Goal: Task Accomplishment & Management: Manage account settings

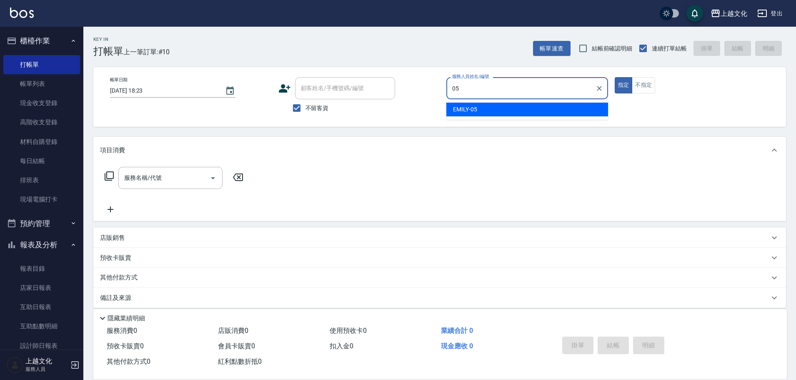
type input "EMILY-05"
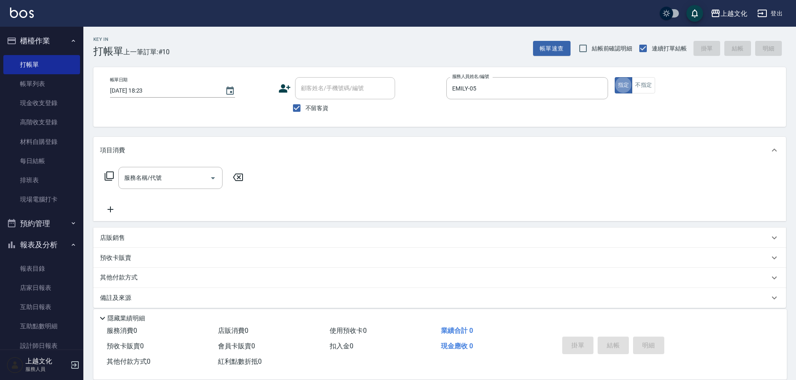
type button "true"
click at [165, 170] on div "服務名稱/代號" at bounding box center [170, 178] width 104 height 22
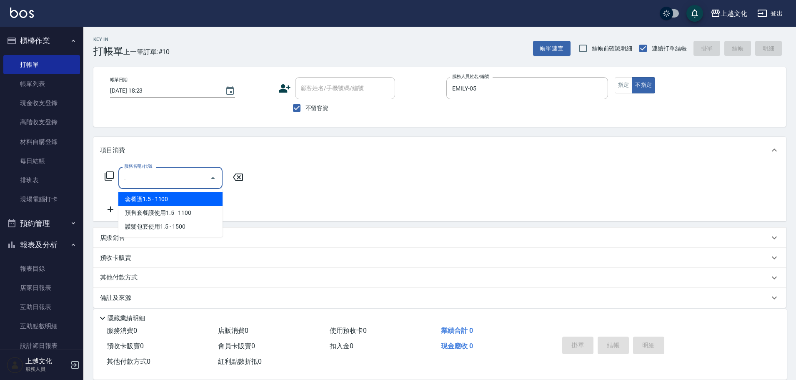
type input "套餐護1.5(581)"
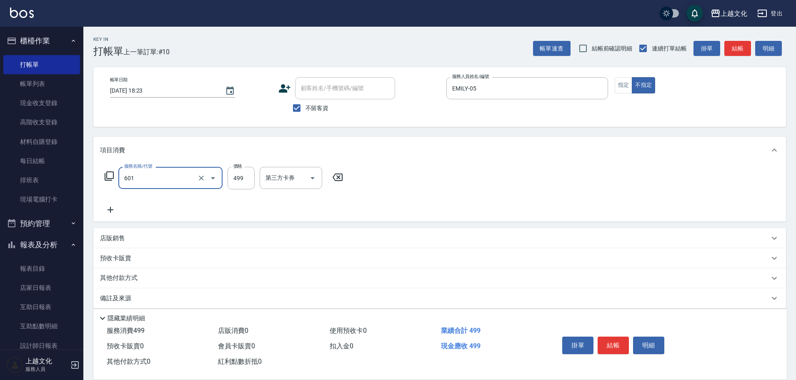
type input "頭皮499(601)"
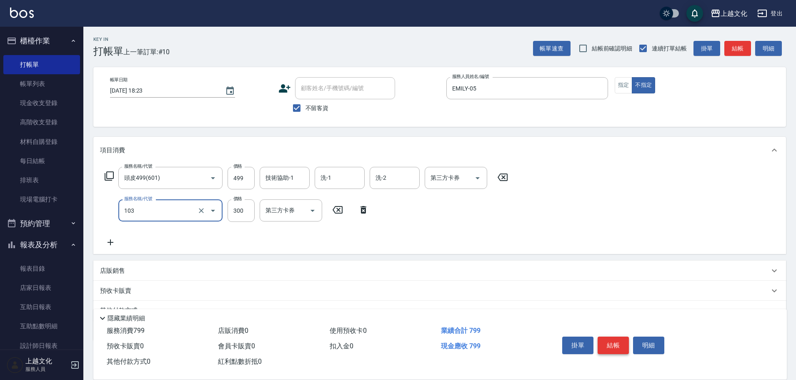
type input "單剪(103)"
click at [615, 338] on button "結帳" at bounding box center [613, 345] width 31 height 18
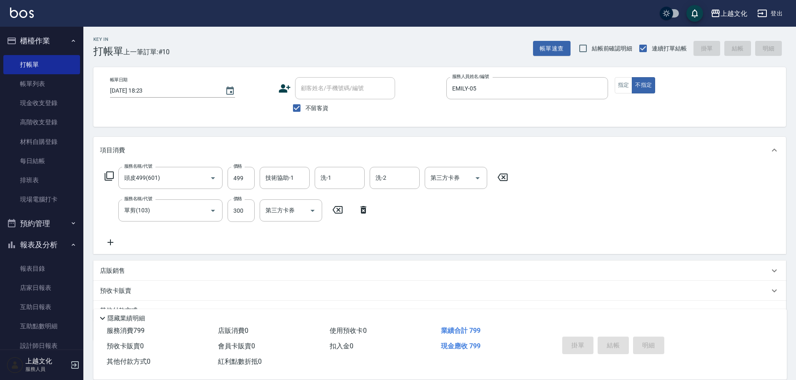
type input "[DATE] 18:55"
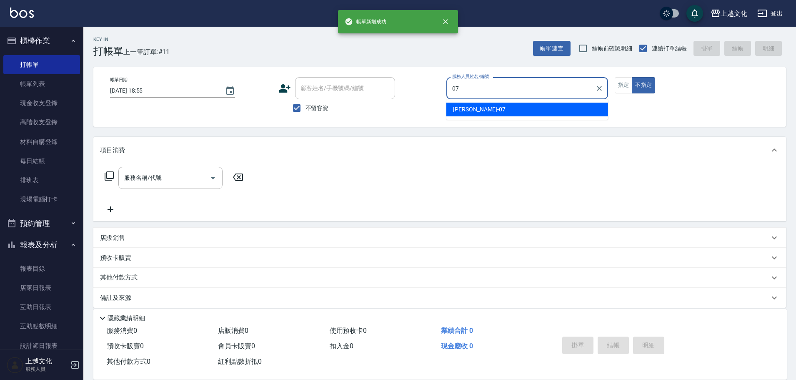
type input "[PERSON_NAME]-07"
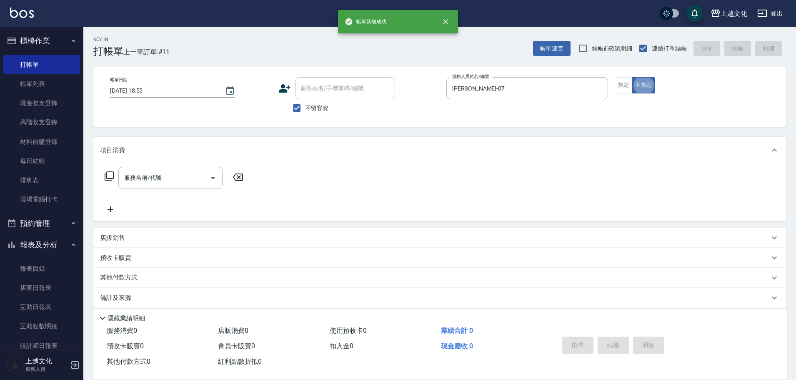
type button "false"
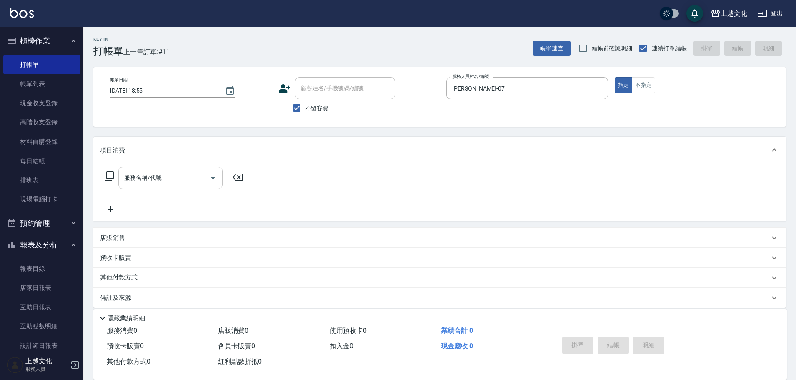
click at [185, 177] on input "服務名稱/代號" at bounding box center [164, 177] width 84 height 15
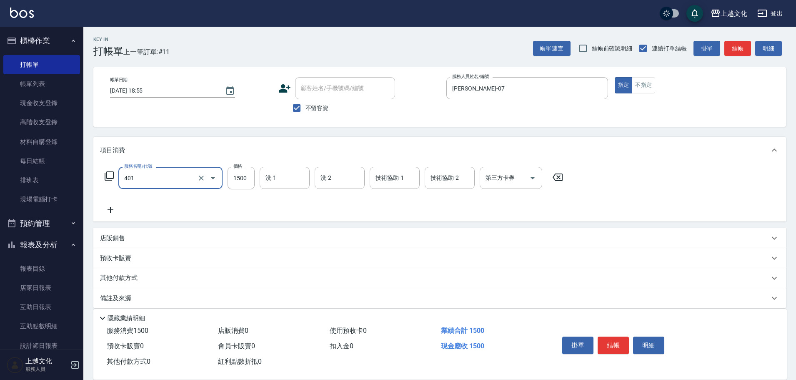
type input "日系染髮(401)"
click at [616, 341] on button "結帳" at bounding box center [613, 345] width 31 height 18
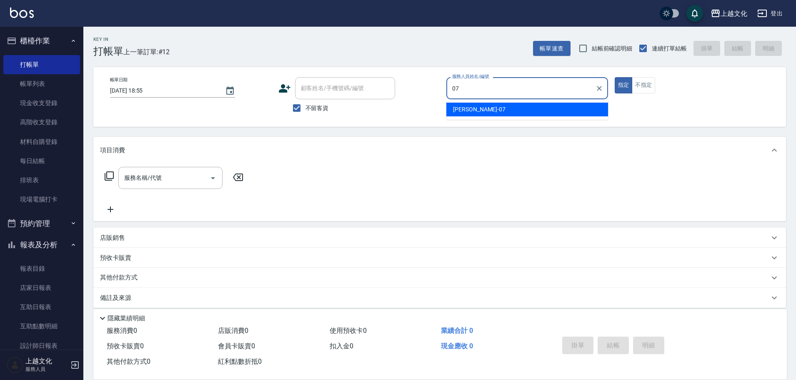
type input "[PERSON_NAME]-07"
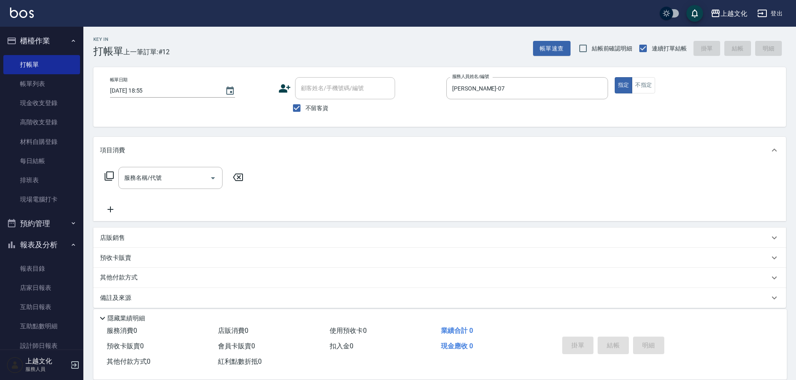
click at [141, 238] on div "店販銷售" at bounding box center [434, 237] width 669 height 9
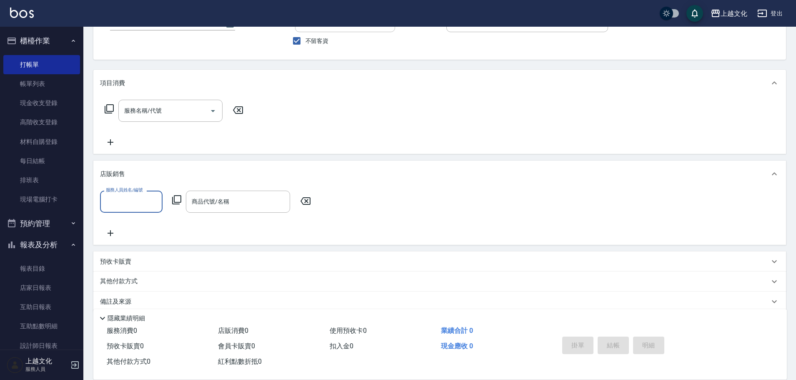
scroll to position [77, 0]
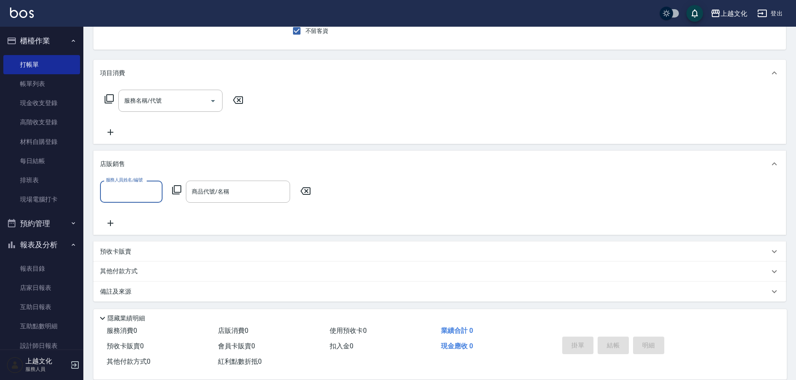
click at [153, 192] on input "服務人員姓名/編號" at bounding box center [131, 191] width 55 height 15
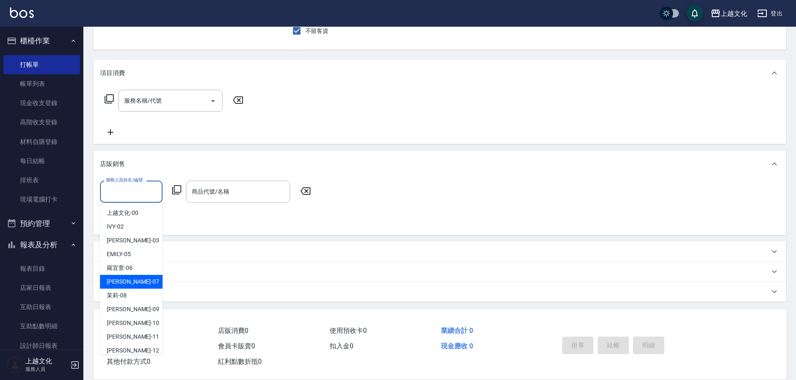
click at [131, 280] on div "[PERSON_NAME] -07" at bounding box center [131, 282] width 63 height 14
type input "[PERSON_NAME]-07"
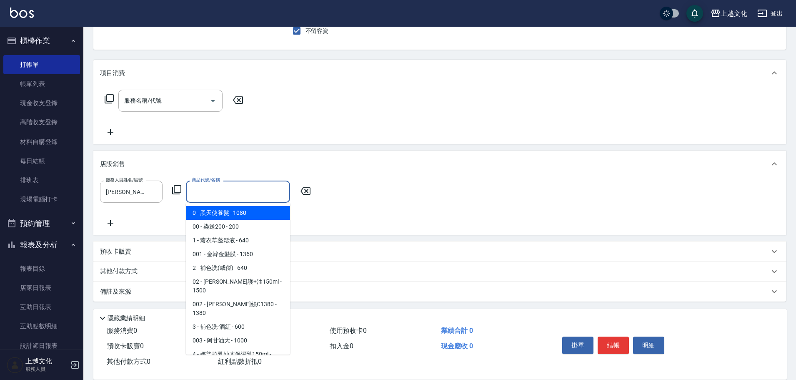
click at [247, 191] on input "商品代號/名稱" at bounding box center [238, 191] width 97 height 15
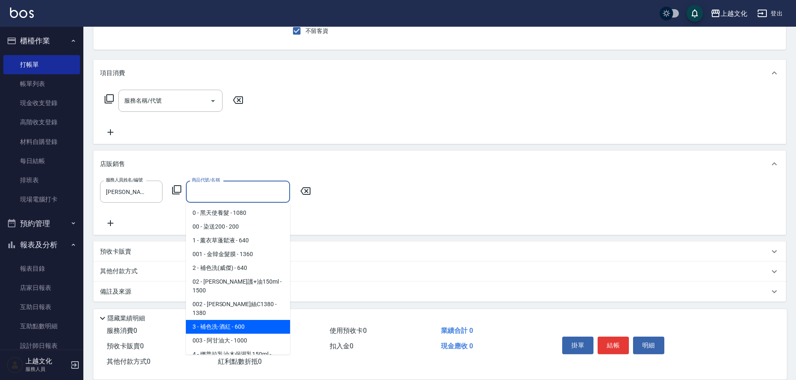
click at [270, 320] on span "3 - 補色洗-酒紅 - 600" at bounding box center [238, 327] width 104 height 14
type input "補色洗-酒紅"
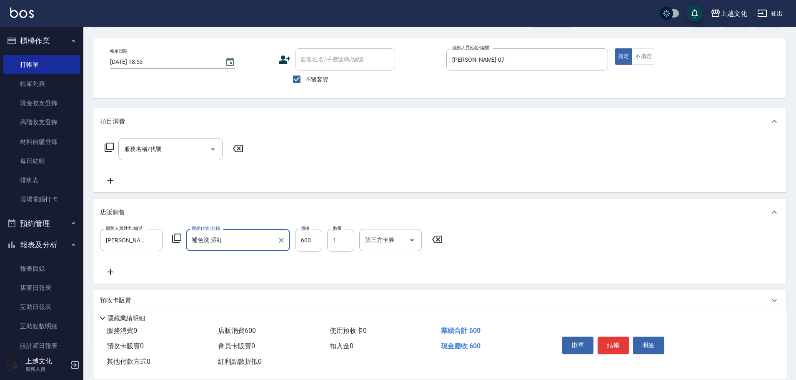
scroll to position [0, 0]
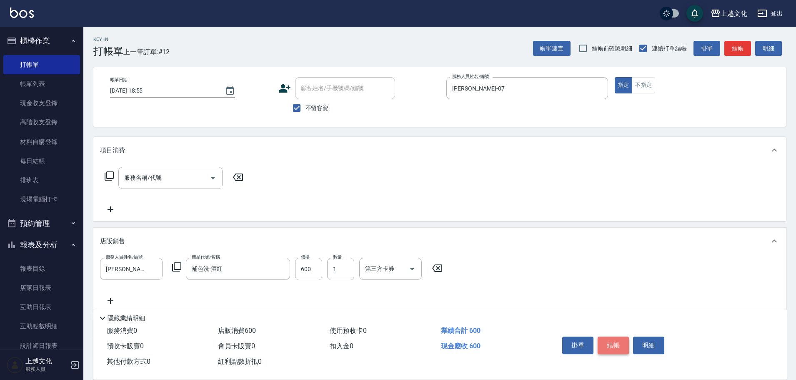
click at [617, 341] on button "結帳" at bounding box center [613, 345] width 31 height 18
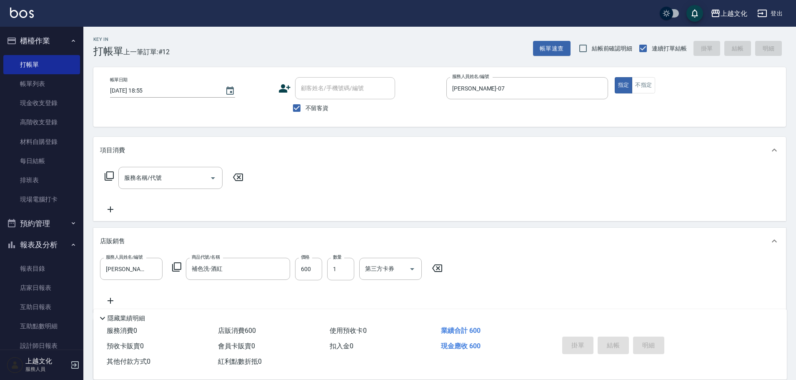
type input "[DATE] 18:57"
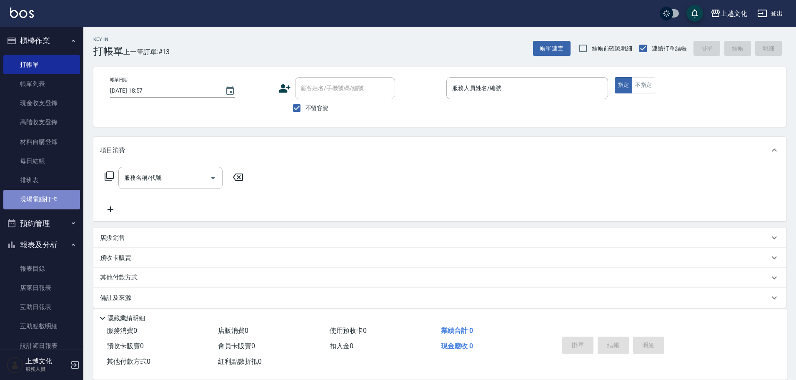
click at [48, 196] on link "現場電腦打卡" at bounding box center [41, 199] width 77 height 19
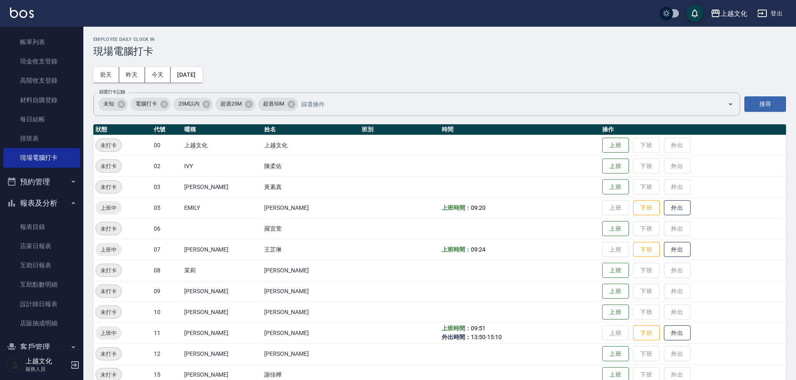
scroll to position [81, 0]
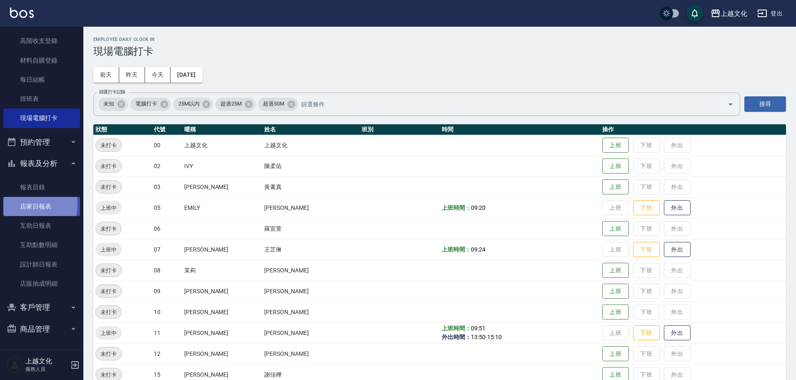
click at [18, 205] on link "店家日報表" at bounding box center [41, 206] width 77 height 19
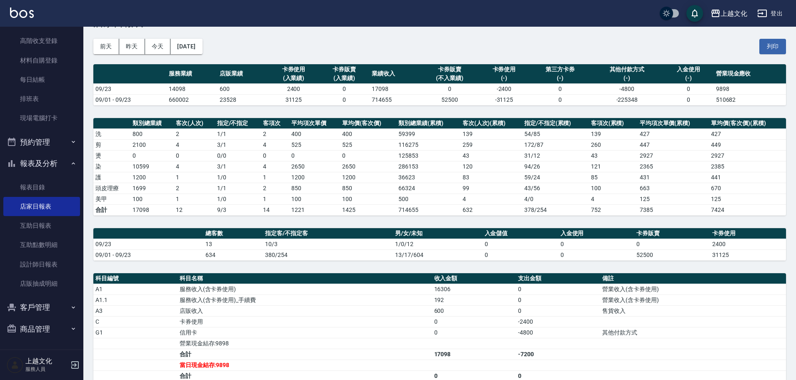
scroll to position [83, 0]
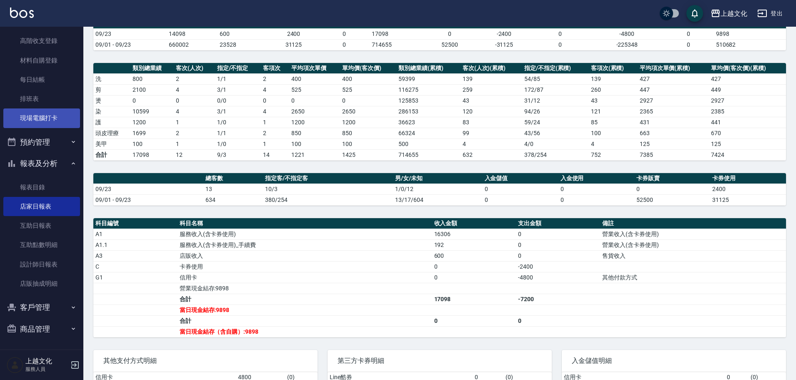
click at [45, 122] on link "現場電腦打卡" at bounding box center [41, 117] width 77 height 19
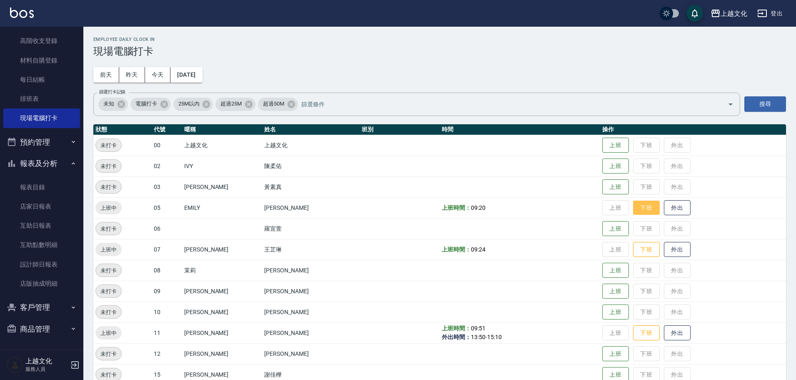
click at [634, 202] on button "下班" at bounding box center [646, 207] width 27 height 15
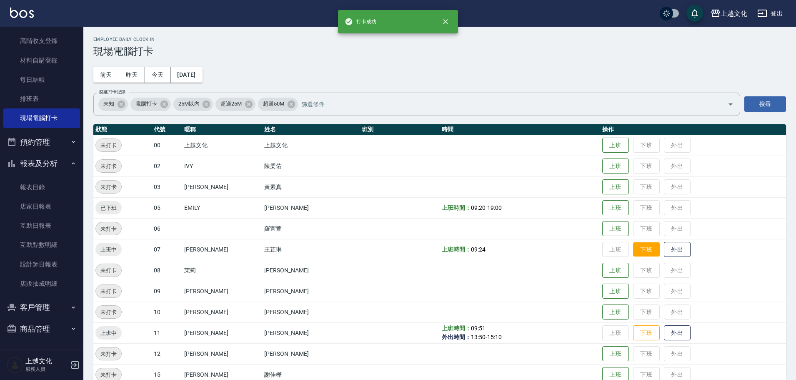
click at [643, 251] on button "下班" at bounding box center [646, 249] width 27 height 15
click at [641, 330] on button "下班" at bounding box center [646, 333] width 27 height 15
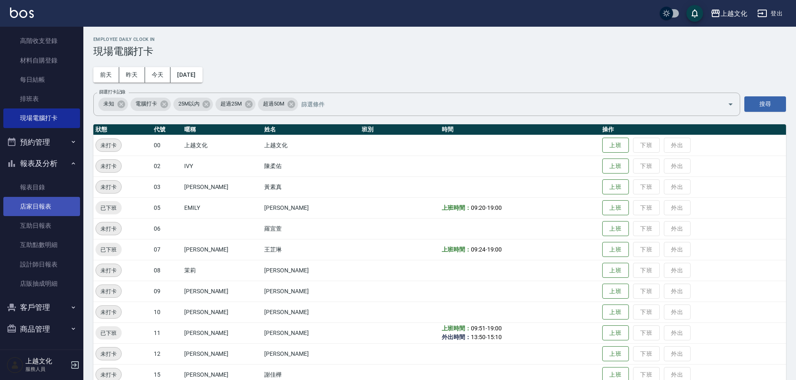
click at [60, 205] on link "店家日報表" at bounding box center [41, 206] width 77 height 19
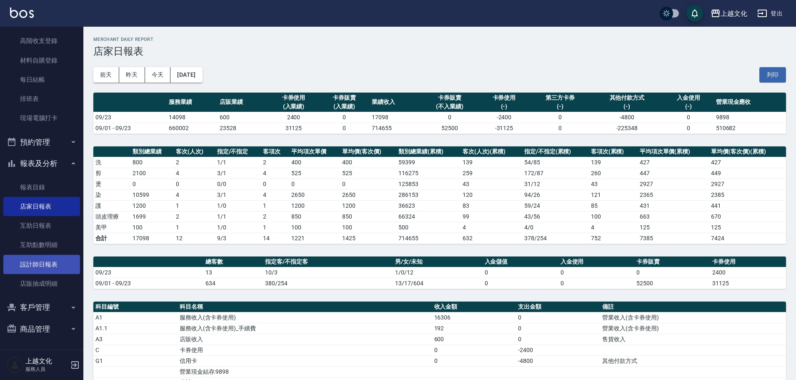
click at [32, 256] on link "設計師日報表" at bounding box center [41, 264] width 77 height 19
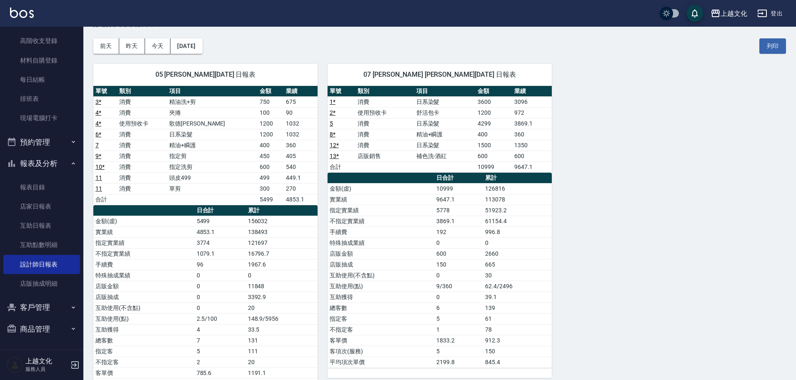
scroll to position [42, 0]
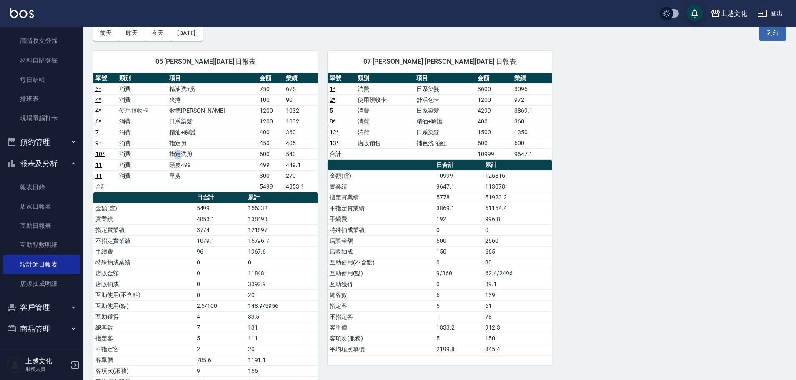
drag, startPoint x: 202, startPoint y: 156, endPoint x: 195, endPoint y: 156, distance: 7.1
click at [195, 156] on td "指定洗剪" at bounding box center [212, 153] width 90 height 11
drag, startPoint x: 202, startPoint y: 168, endPoint x: 206, endPoint y: 181, distance: 14.5
click at [206, 181] on tbody "3 * 消費 精油洗+剪 750 675 4 * 消費 夾捲 100 90 4 * 使用預收卡 歌德包卡 1200 1032 6 * 消費 日系染髮 1200…" at bounding box center [205, 137] width 224 height 108
drag, startPoint x: 207, startPoint y: 156, endPoint x: 200, endPoint y: 139, distance: 18.3
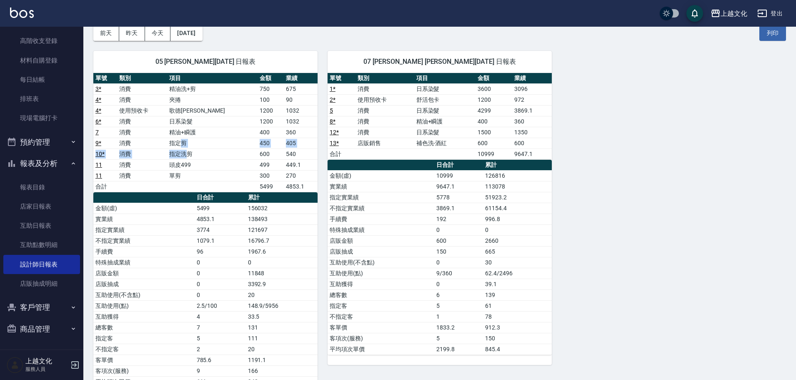
click at [200, 139] on tbody "3 * 消費 精油洗+剪 750 675 4 * 消費 夾捲 100 90 4 * 使用預收卡 歌德包卡 1200 1032 6 * 消費 日系染髮 1200…" at bounding box center [205, 137] width 224 height 108
drag, startPoint x: 218, startPoint y: 134, endPoint x: 188, endPoint y: 137, distance: 29.7
click at [188, 137] on td "精油+瞬護" at bounding box center [212, 132] width 90 height 11
drag, startPoint x: 200, startPoint y: 133, endPoint x: 216, endPoint y: 132, distance: 15.9
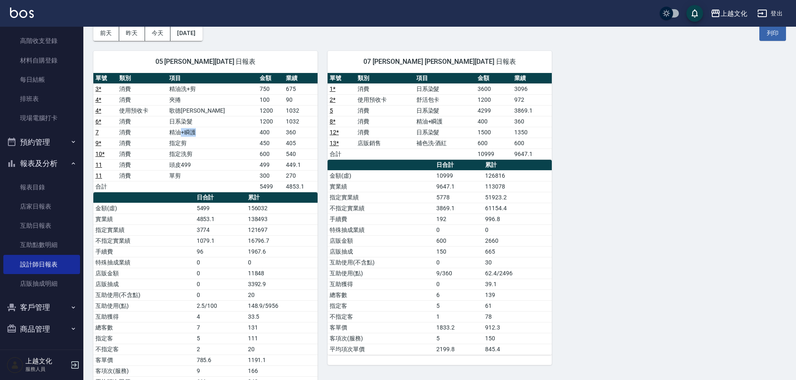
click at [216, 132] on td "精油+瞬護" at bounding box center [212, 132] width 90 height 11
drag, startPoint x: 195, startPoint y: 98, endPoint x: 199, endPoint y: 111, distance: 14.5
click at [199, 111] on tbody "3 * 消費 精油洗+剪 750 675 4 * 消費 夾捲 100 90 4 * 使用預收卡 歌德包卡 1200 1032 6 * 消費 日系染髮 1200…" at bounding box center [205, 137] width 224 height 108
click at [53, 201] on link "店家日報表" at bounding box center [41, 206] width 77 height 19
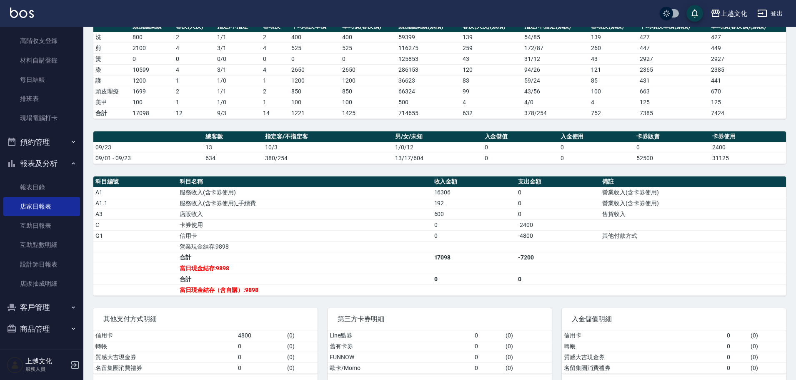
scroll to position [139, 0]
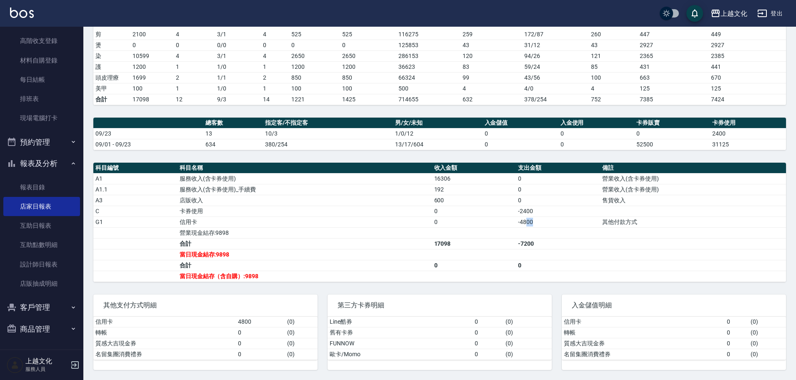
drag, startPoint x: 532, startPoint y: 220, endPoint x: 526, endPoint y: 222, distance: 6.2
click at [526, 222] on td "-4800" at bounding box center [558, 221] width 84 height 11
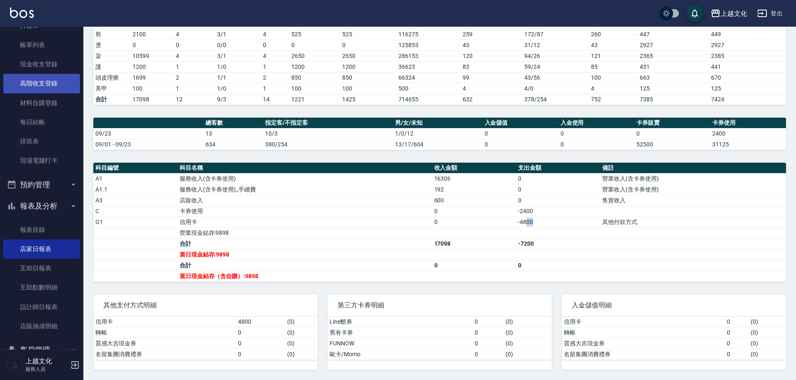
scroll to position [0, 0]
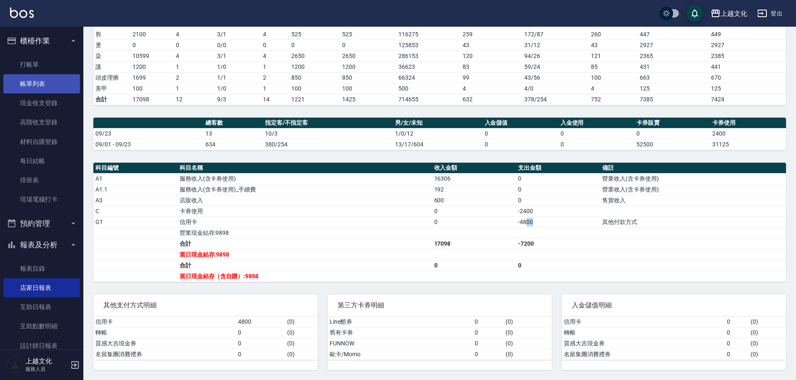
click at [31, 78] on link "帳單列表" at bounding box center [41, 83] width 77 height 19
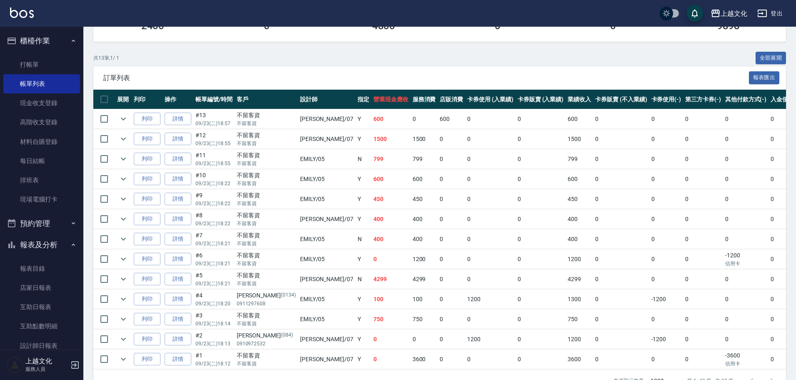
scroll to position [170, 0]
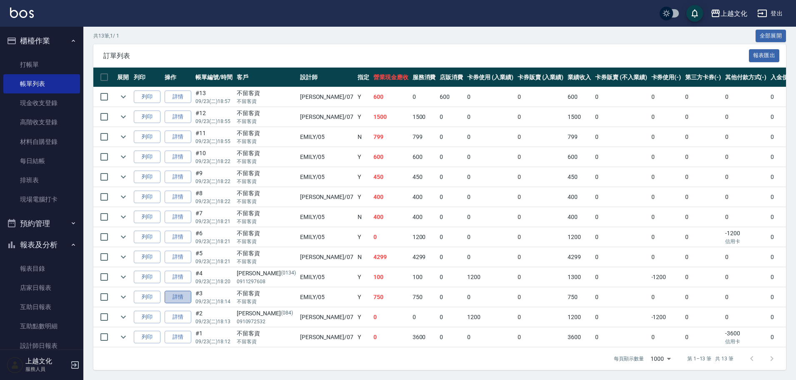
click at [183, 292] on link "詳情" at bounding box center [178, 297] width 27 height 13
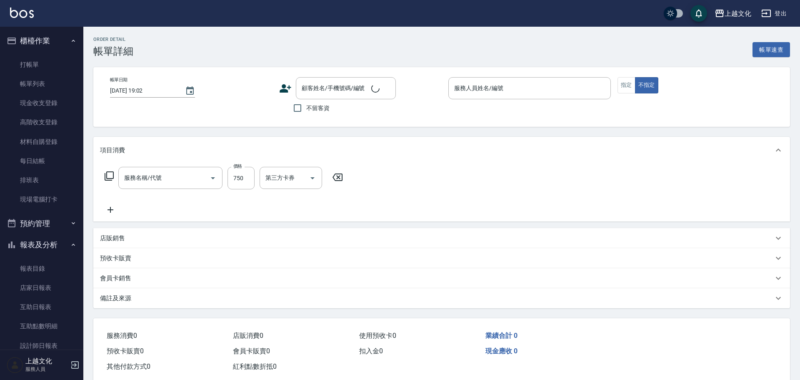
type input "[DATE] 18:14"
checkbox input "true"
type input "EMILY-05"
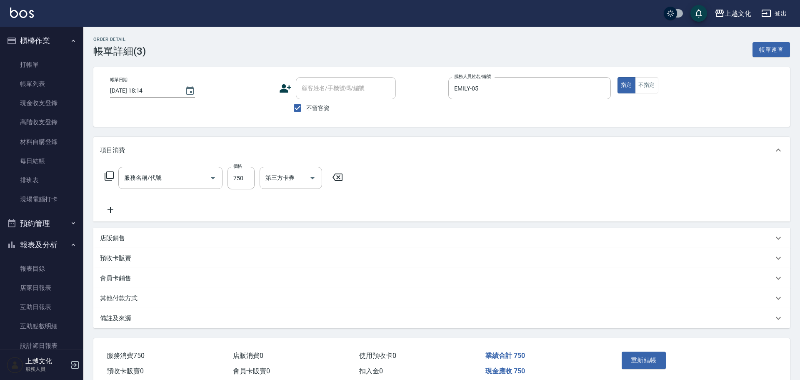
type input "精油洗+剪(207)"
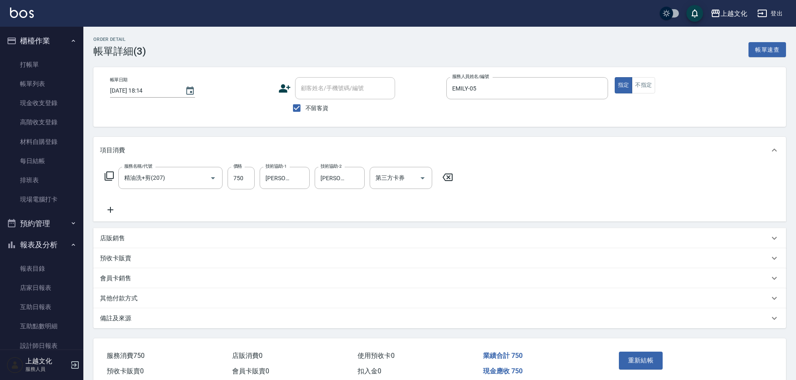
click at [130, 298] on p "其他付款方式" at bounding box center [119, 298] width 38 height 9
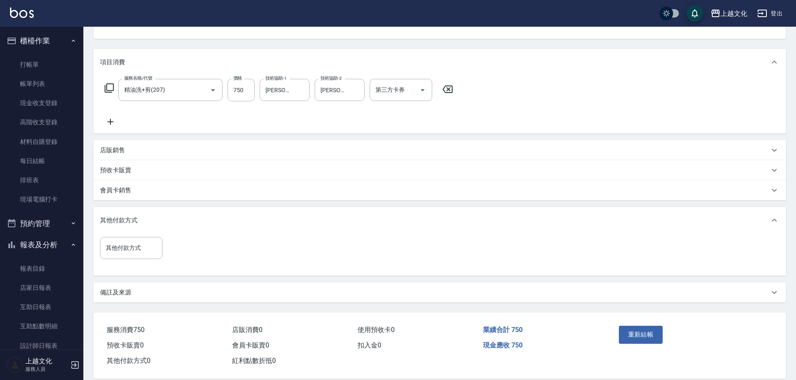
scroll to position [100, 0]
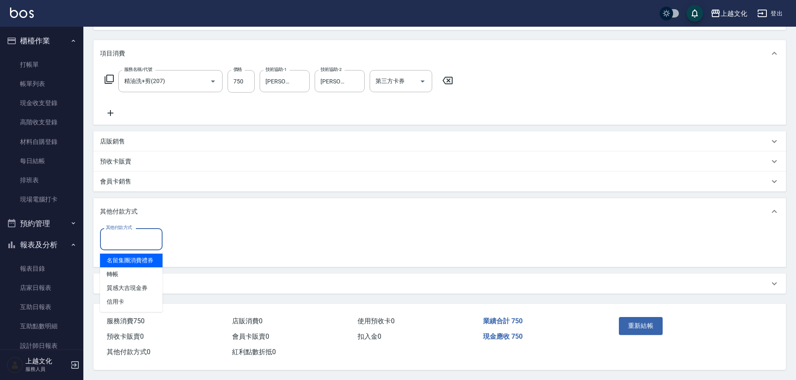
click at [154, 236] on input "其他付款方式" at bounding box center [131, 239] width 55 height 15
click at [140, 267] on span "轉帳" at bounding box center [131, 274] width 63 height 14
drag, startPoint x: 140, startPoint y: 264, endPoint x: 144, endPoint y: 260, distance: 6.5
click at [140, 264] on div "項目消費 服務名稱/代號 精油洗+剪(207) 服務名稱/代號 價格 750 價格 技術協助-1 [PERSON_NAME]-11 技術協助-1 技術協助-2…" at bounding box center [439, 166] width 693 height 253
type input "轉帳"
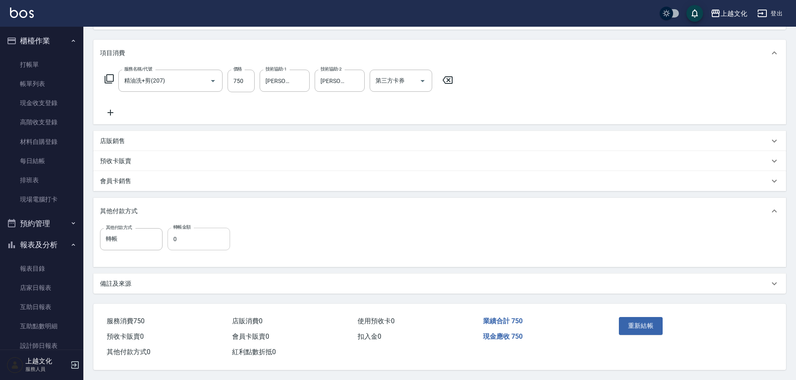
click at [202, 237] on input "0" at bounding box center [199, 239] width 63 height 23
type input "750"
click at [635, 322] on button "重新結帳" at bounding box center [641, 326] width 44 height 18
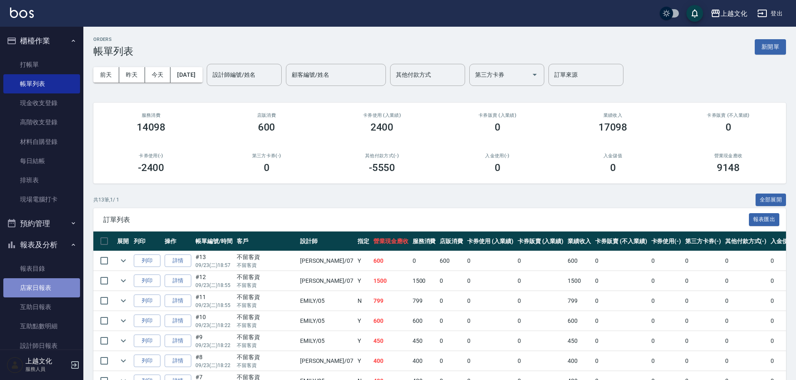
click at [61, 286] on link "店家日報表" at bounding box center [41, 287] width 77 height 19
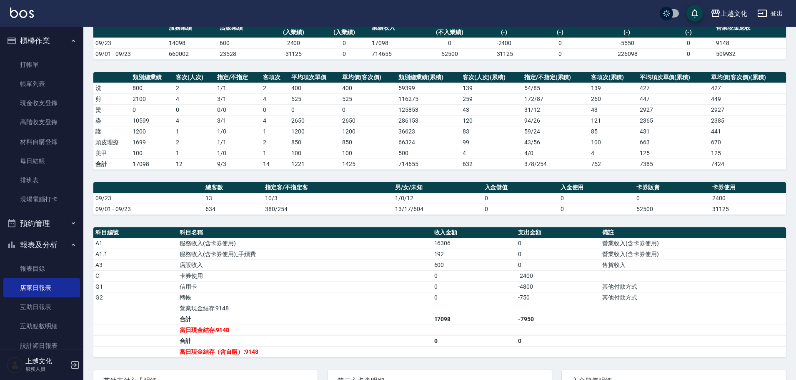
scroll to position [150, 0]
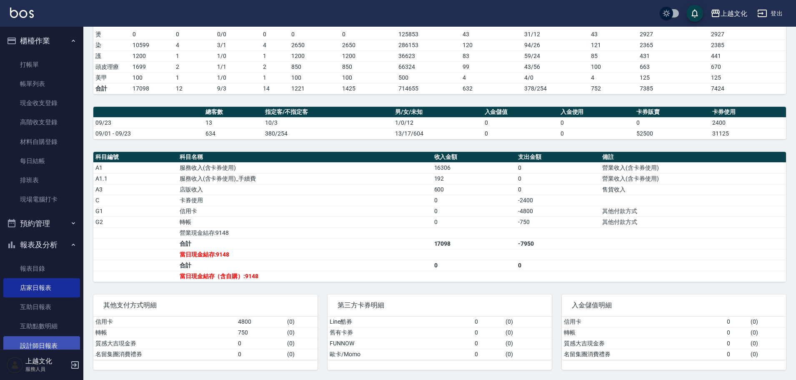
click at [54, 341] on link "設計師日報表" at bounding box center [41, 345] width 77 height 19
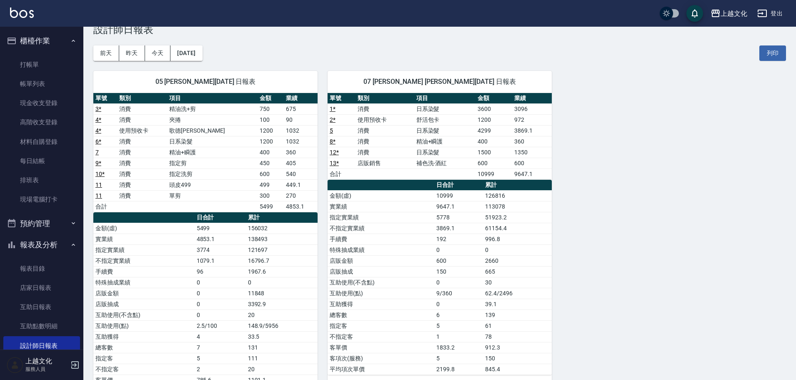
scroll to position [42, 0]
